Goal: Check status: Check status

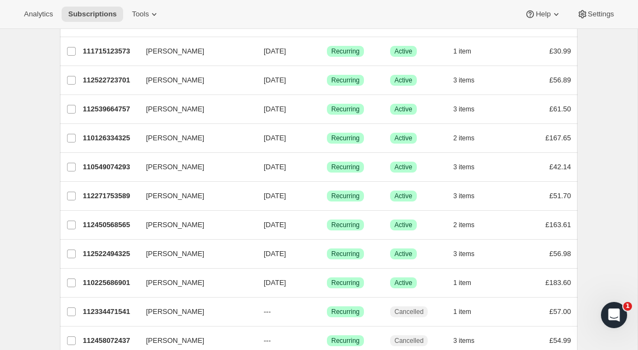
scroll to position [721, 0]
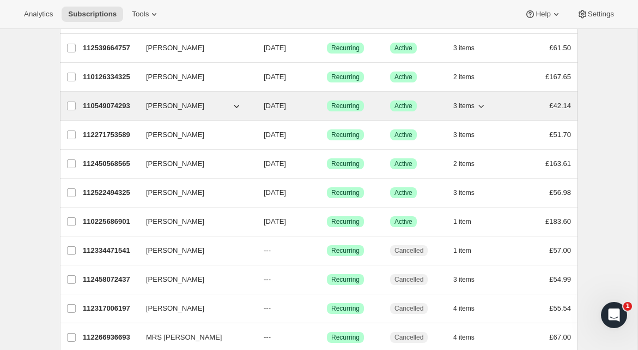
click at [139, 106] on div "110549074293 [PERSON_NAME] [DATE] Success Recurring Success Active 3 items £42.…" at bounding box center [327, 105] width 489 height 15
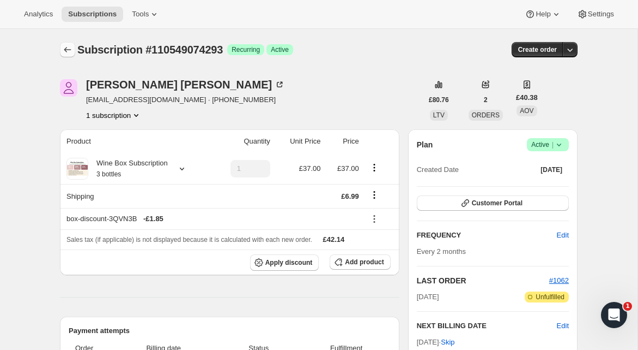
click at [65, 51] on icon "Subscriptions" at bounding box center [67, 49] width 11 height 11
